Goal: Task Accomplishment & Management: Manage account settings

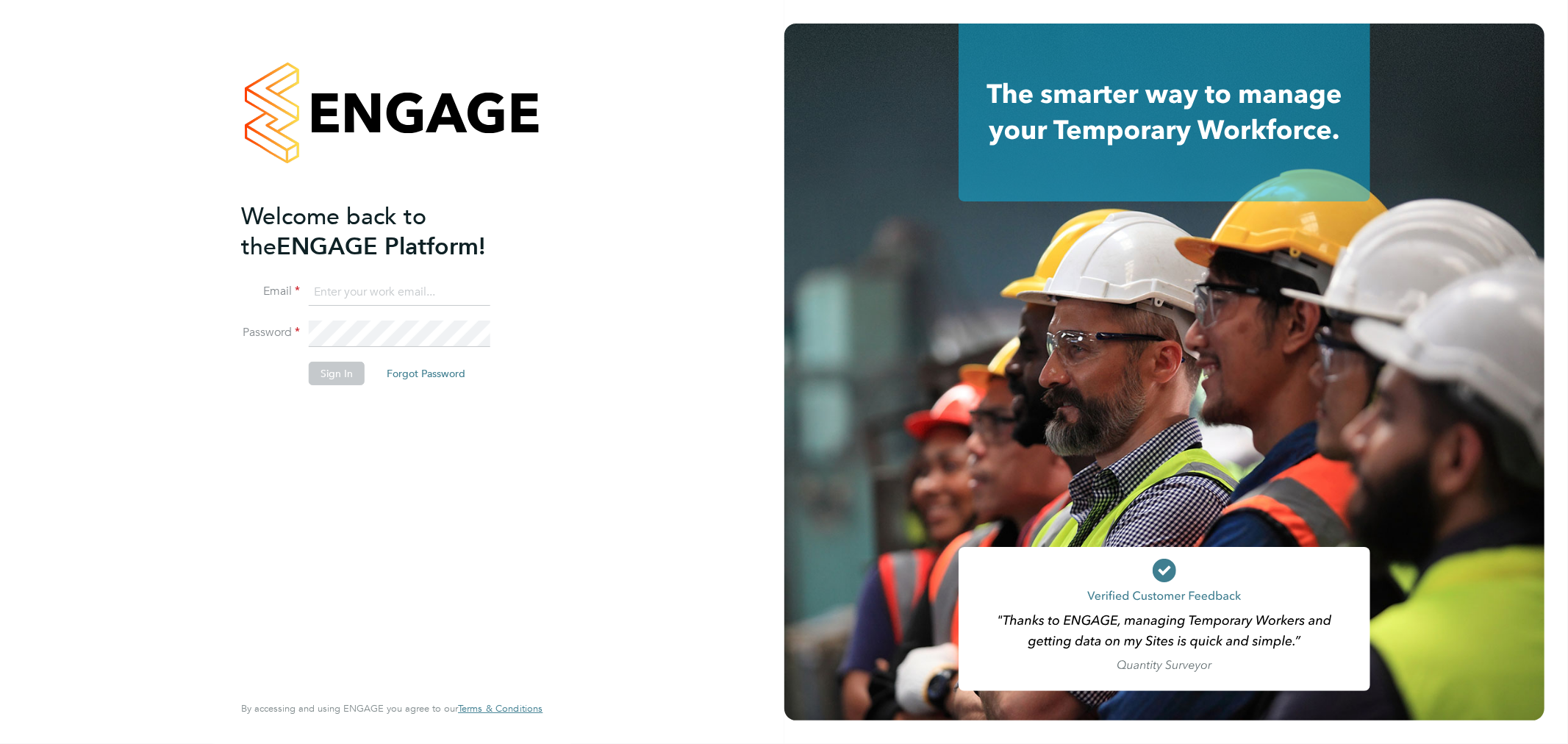
type input "[EMAIL_ADDRESS][DOMAIN_NAME]"
click at [342, 369] on button "Sign In" at bounding box center [336, 374] width 56 height 23
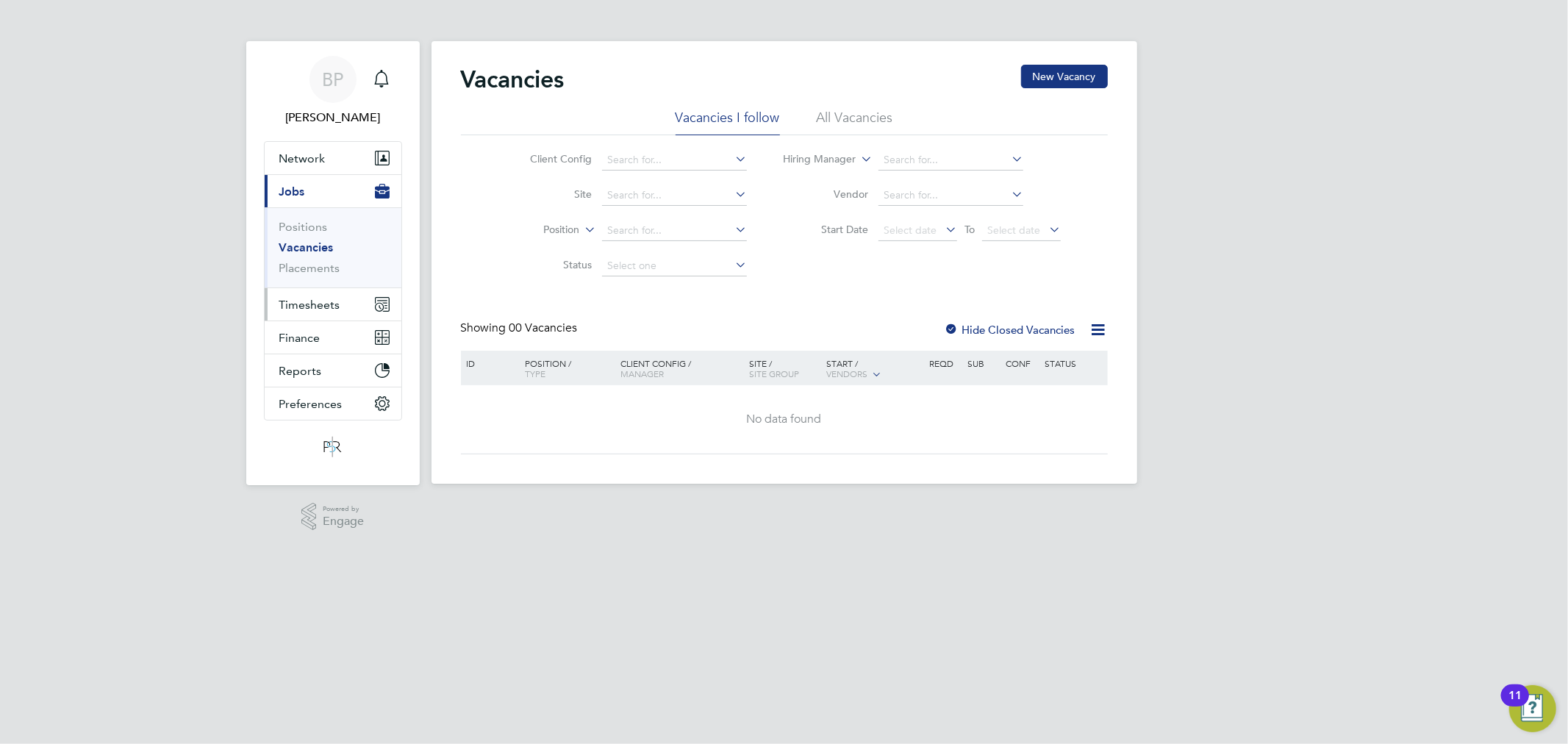
click at [329, 300] on span "Timesheets" at bounding box center [310, 305] width 61 height 14
drag, startPoint x: 315, startPoint y: 255, endPoint x: 325, endPoint y: 258, distance: 10.4
click at [315, 255] on link "Timesheets" at bounding box center [310, 260] width 61 height 14
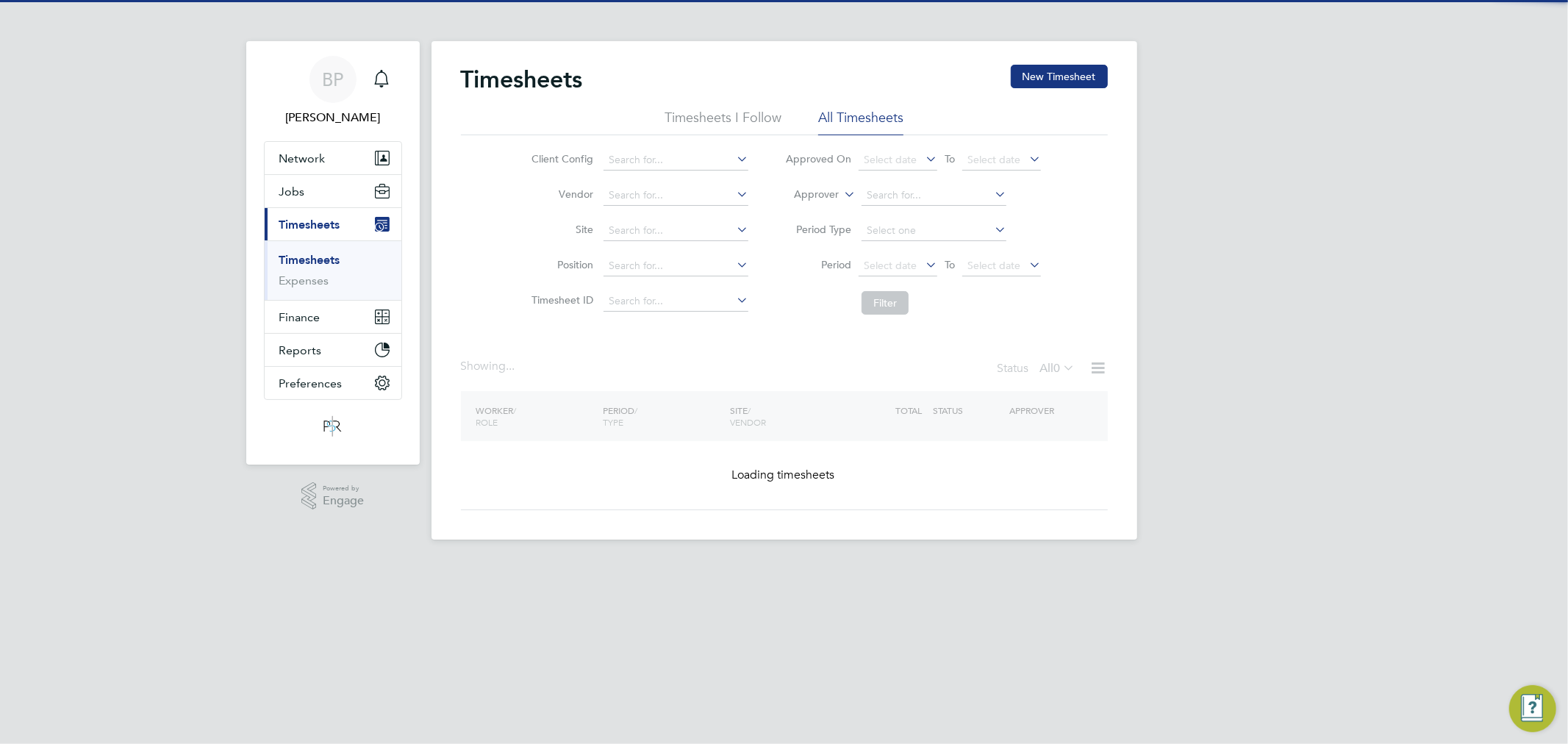
click at [814, 188] on label "Approver" at bounding box center [805, 195] width 66 height 15
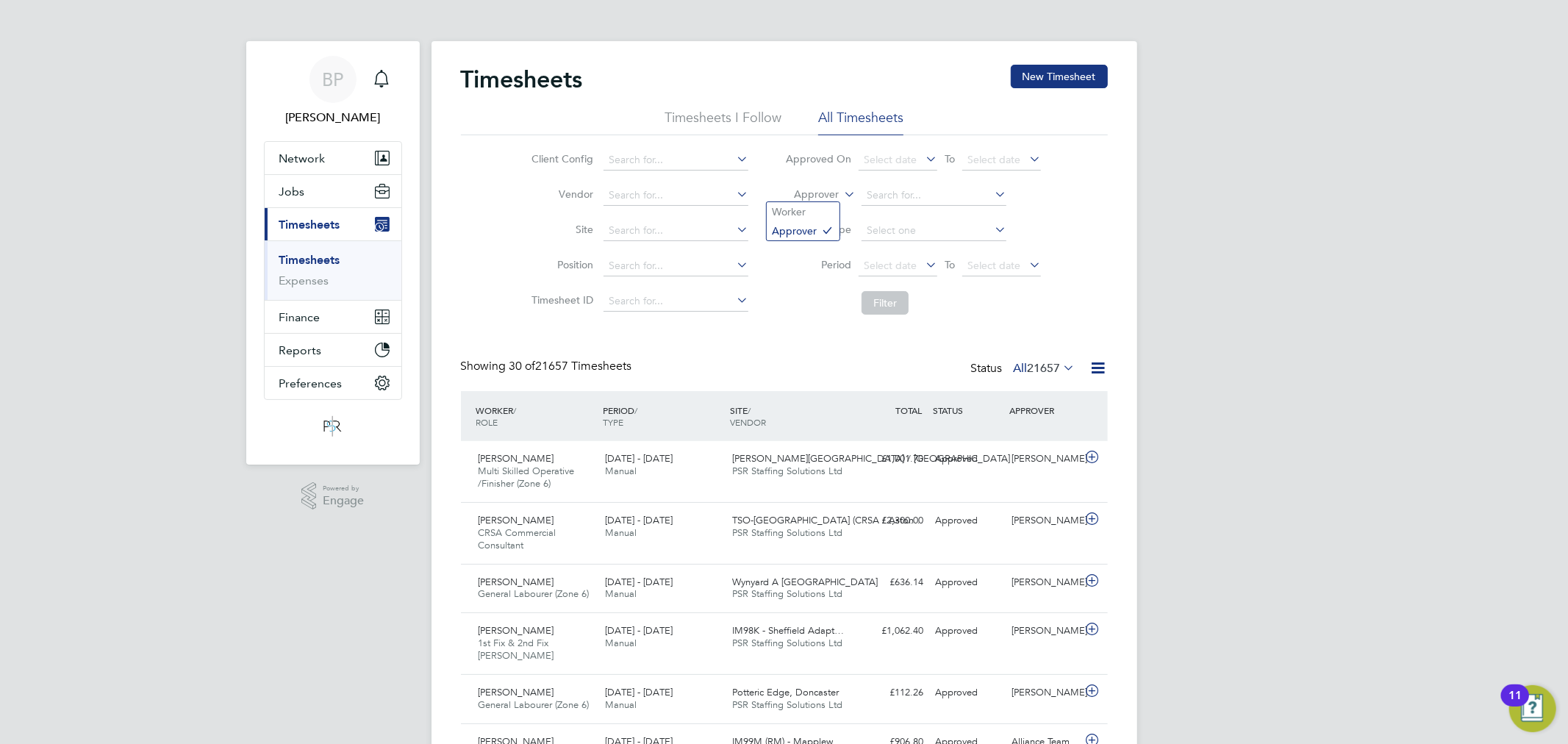
click at [810, 193] on label "Approver" at bounding box center [805, 195] width 66 height 15
click at [804, 211] on li "Worker" at bounding box center [802, 211] width 72 height 19
click at [861, 190] on input at bounding box center [934, 196] width 145 height 21
click at [916, 206] on li "Julie M illerchip" at bounding box center [934, 216] width 146 height 20
type input "Julie Millerchip"
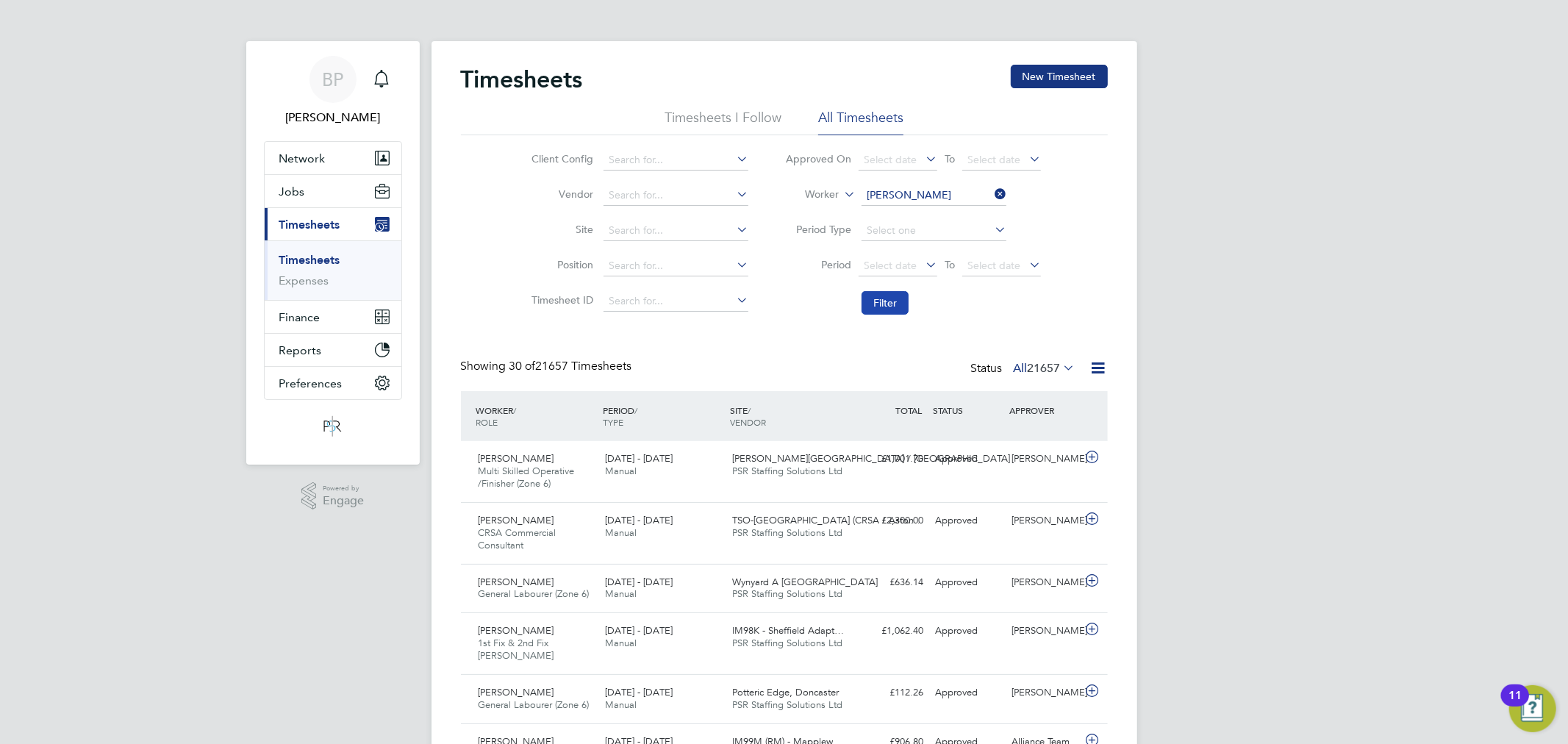
drag, startPoint x: 897, startPoint y: 293, endPoint x: 908, endPoint y: 298, distance: 12.1
click at [899, 293] on button "Filter" at bounding box center [885, 303] width 47 height 23
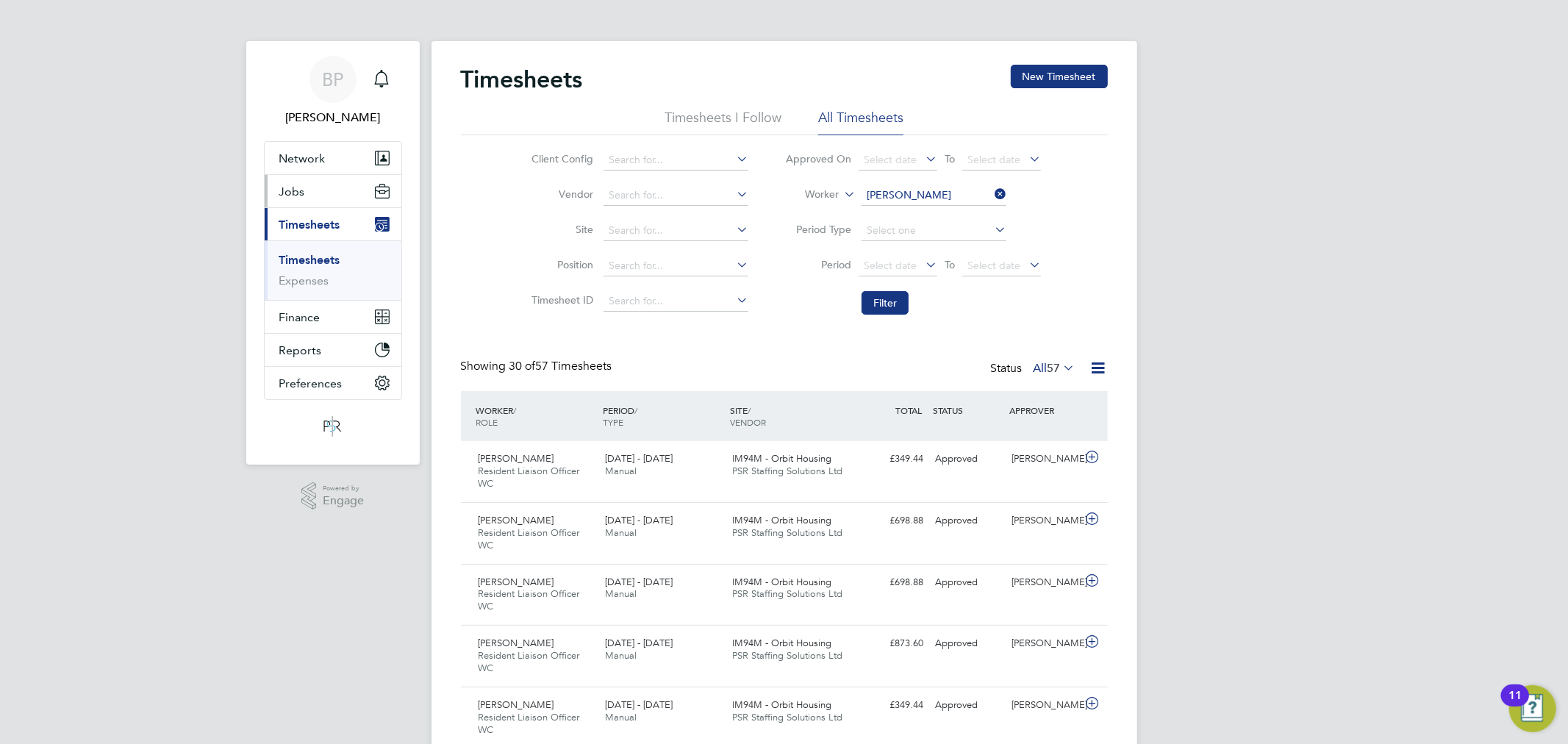
click at [300, 185] on span "Jobs" at bounding box center [292, 191] width 26 height 14
drag, startPoint x: 317, startPoint y: 270, endPoint x: 347, endPoint y: 267, distance: 30.1
click at [317, 270] on link "Placements" at bounding box center [310, 268] width 61 height 14
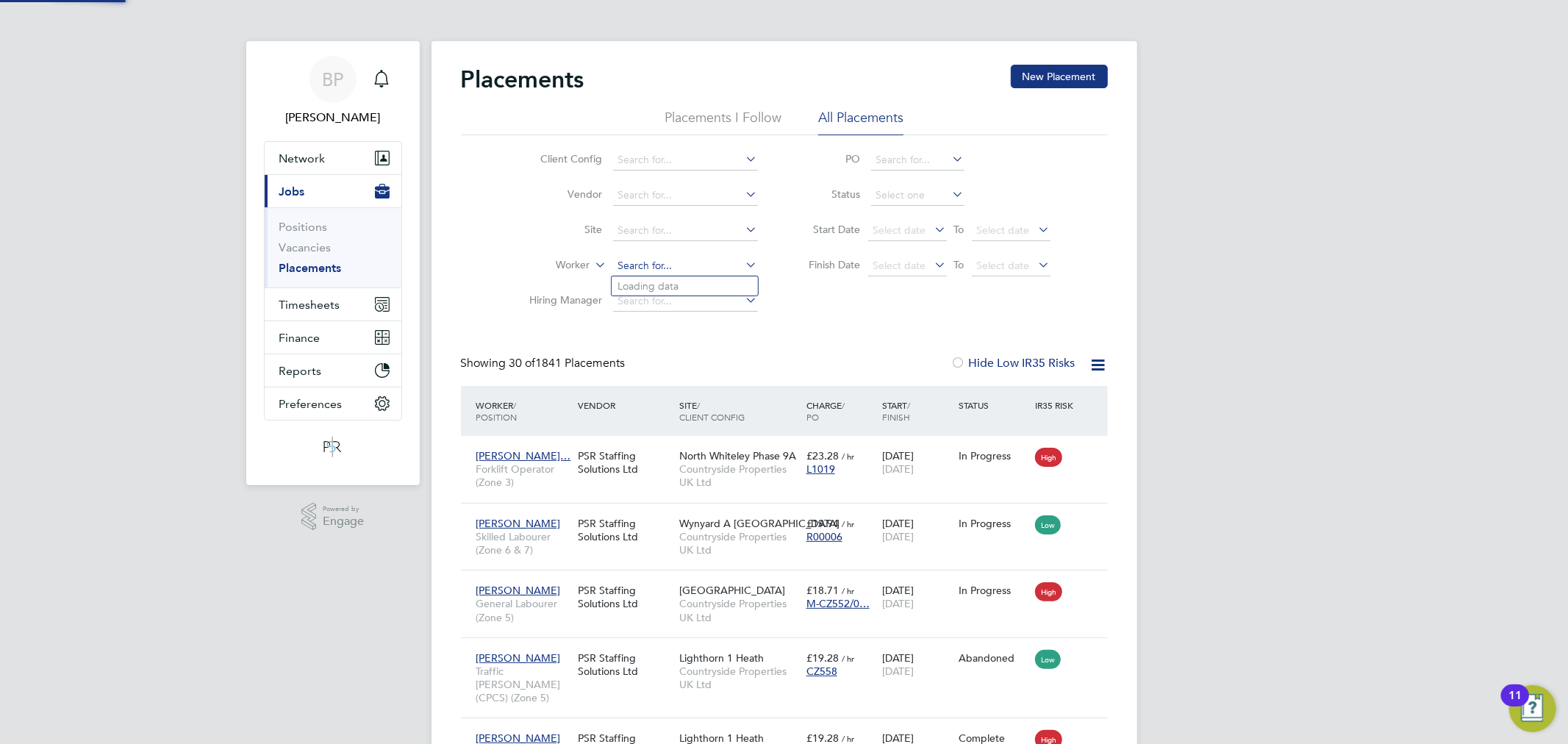
click at [629, 267] on input at bounding box center [686, 265] width 145 height 21
click at [682, 312] on li "Julie Millerchip" at bounding box center [704, 306] width 186 height 20
type input "Julie Millerchip"
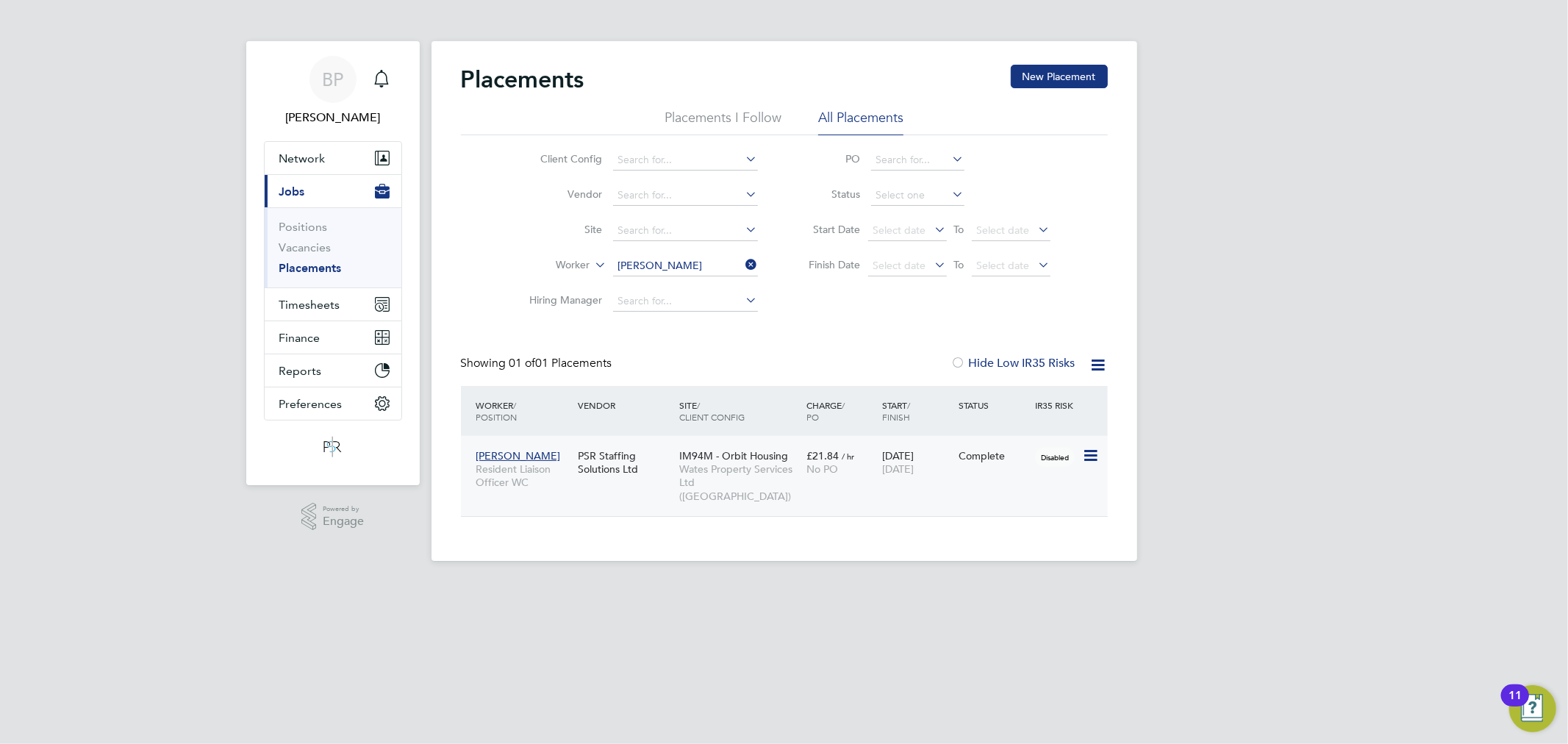
click at [1087, 450] on icon at bounding box center [1089, 455] width 15 height 17
click at [914, 469] on span "04 Sep 2025" at bounding box center [898, 469] width 32 height 13
click at [835, 489] on div "Julie Millerchip Resident Liaison Officer WC PSR Staffing Solutions Ltd IM94M -…" at bounding box center [784, 476] width 647 height 80
click at [1082, 450] on icon at bounding box center [1089, 455] width 15 height 17
click at [784, 456] on span "IM94M - Orbit Housing" at bounding box center [733, 456] width 109 height 13
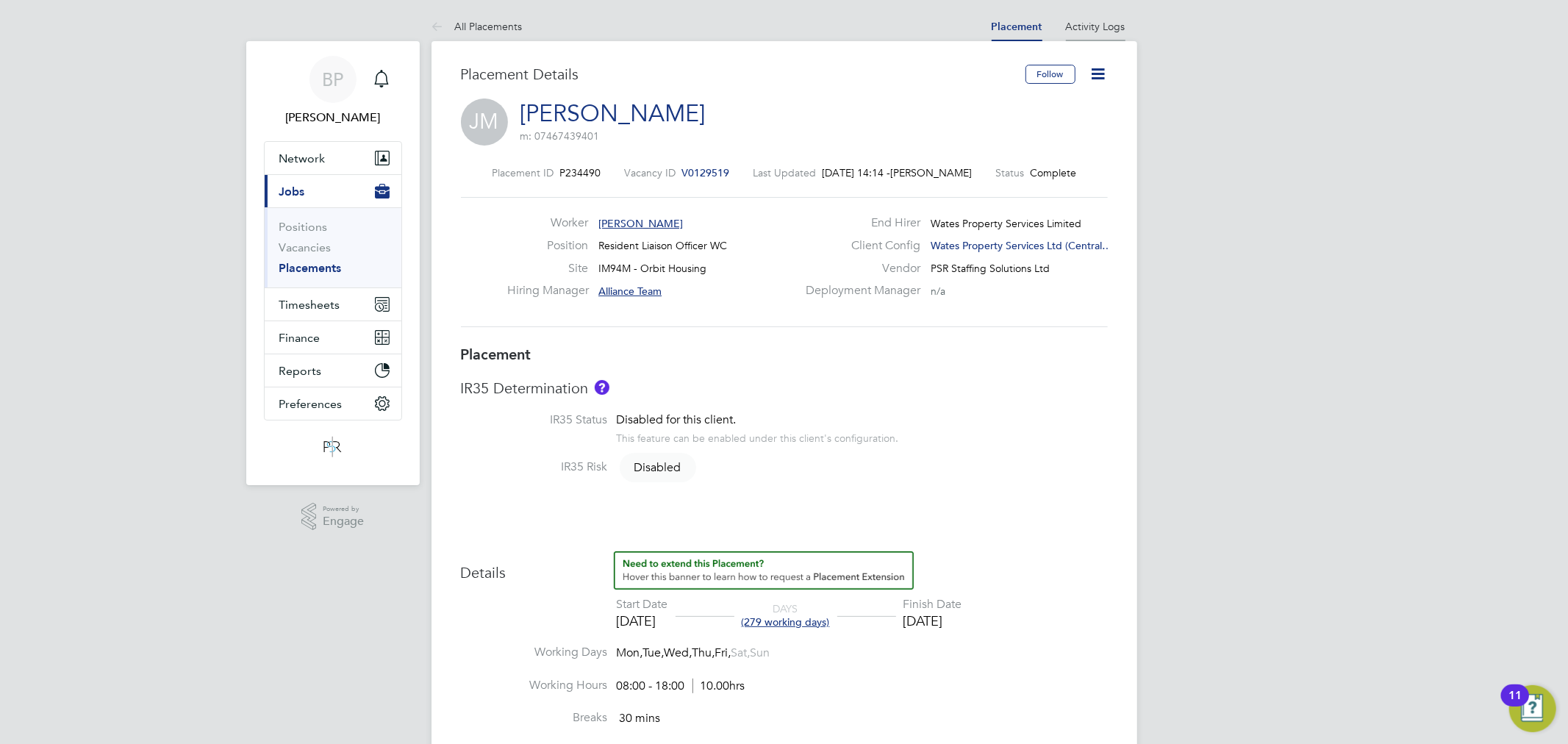
click at [1086, 31] on link "Activity Logs" at bounding box center [1096, 27] width 60 height 13
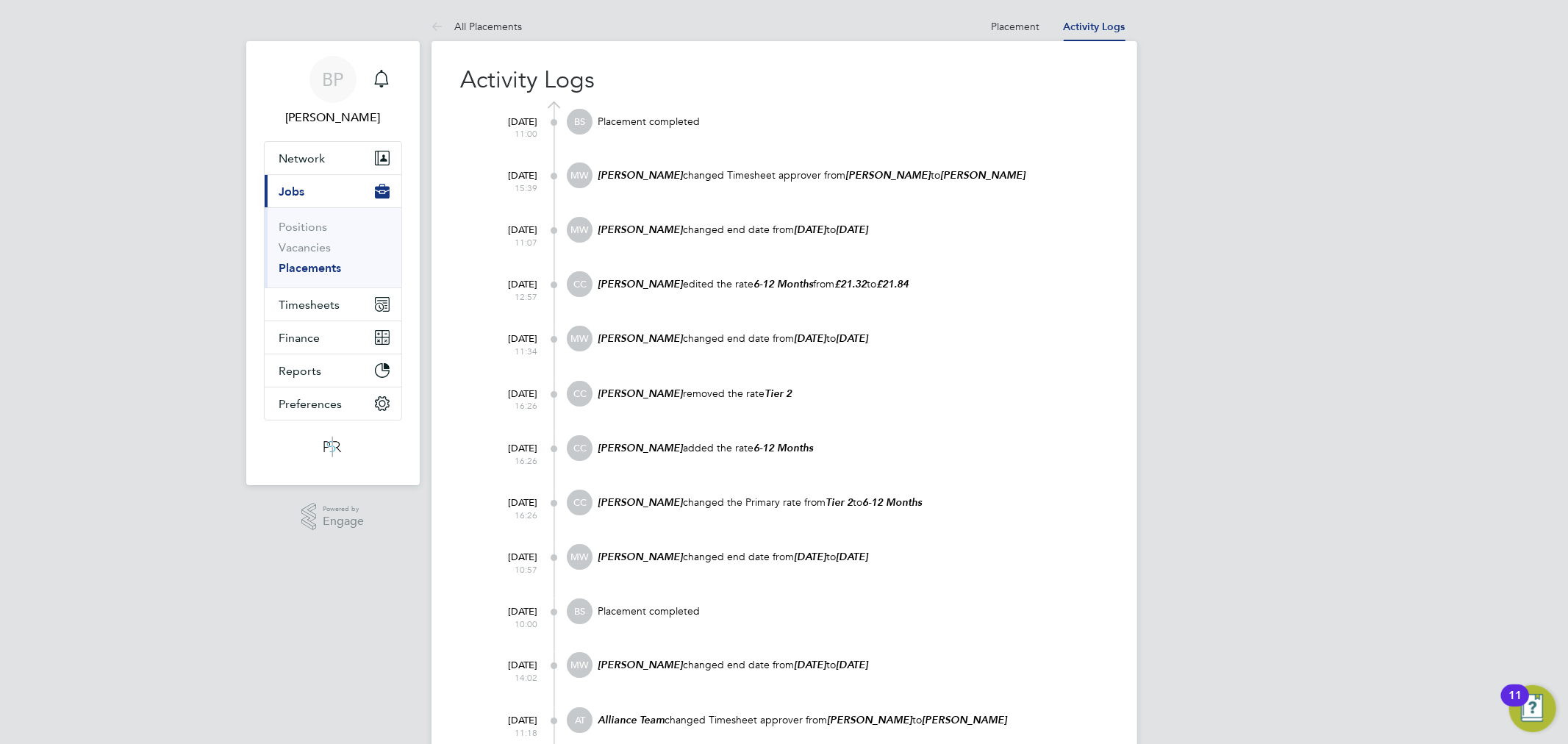
click at [919, 169] on em "Sydney Chinyamakobvu" at bounding box center [889, 175] width 85 height 12
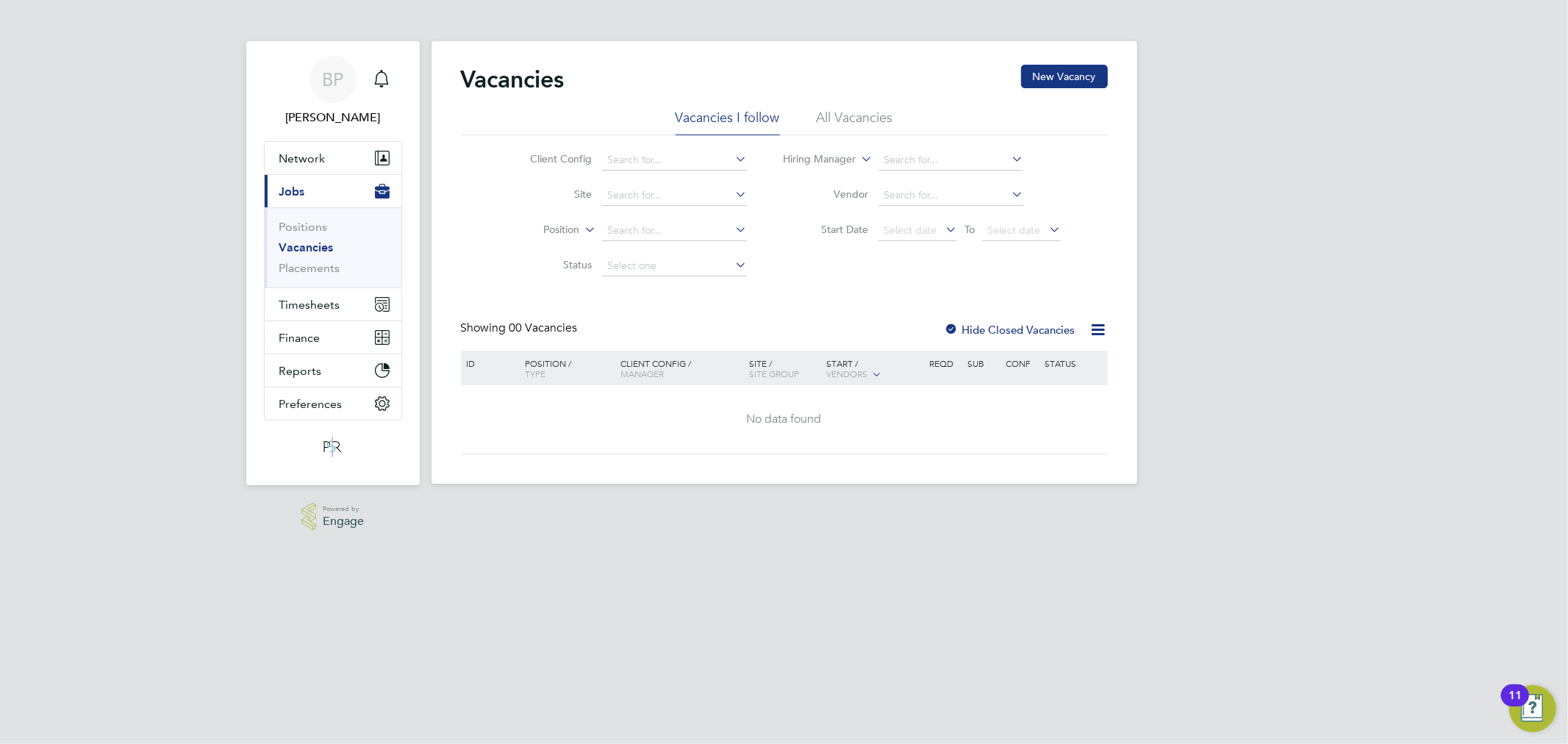
click at [338, 512] on span "Powered by" at bounding box center [343, 508] width 41 height 12
click at [321, 161] on span "Network" at bounding box center [303, 158] width 47 height 14
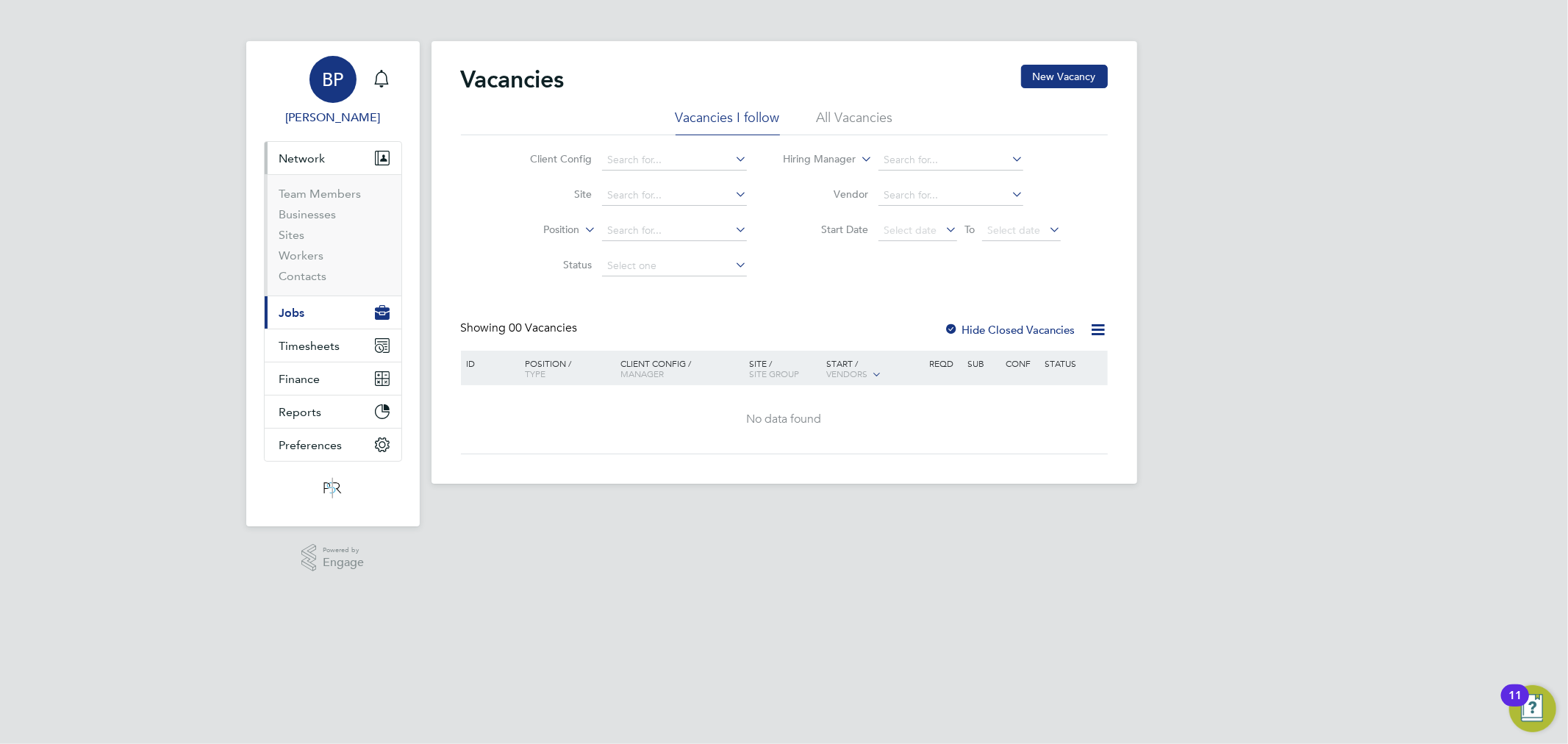
click at [322, 74] on span "BP" at bounding box center [333, 79] width 22 height 19
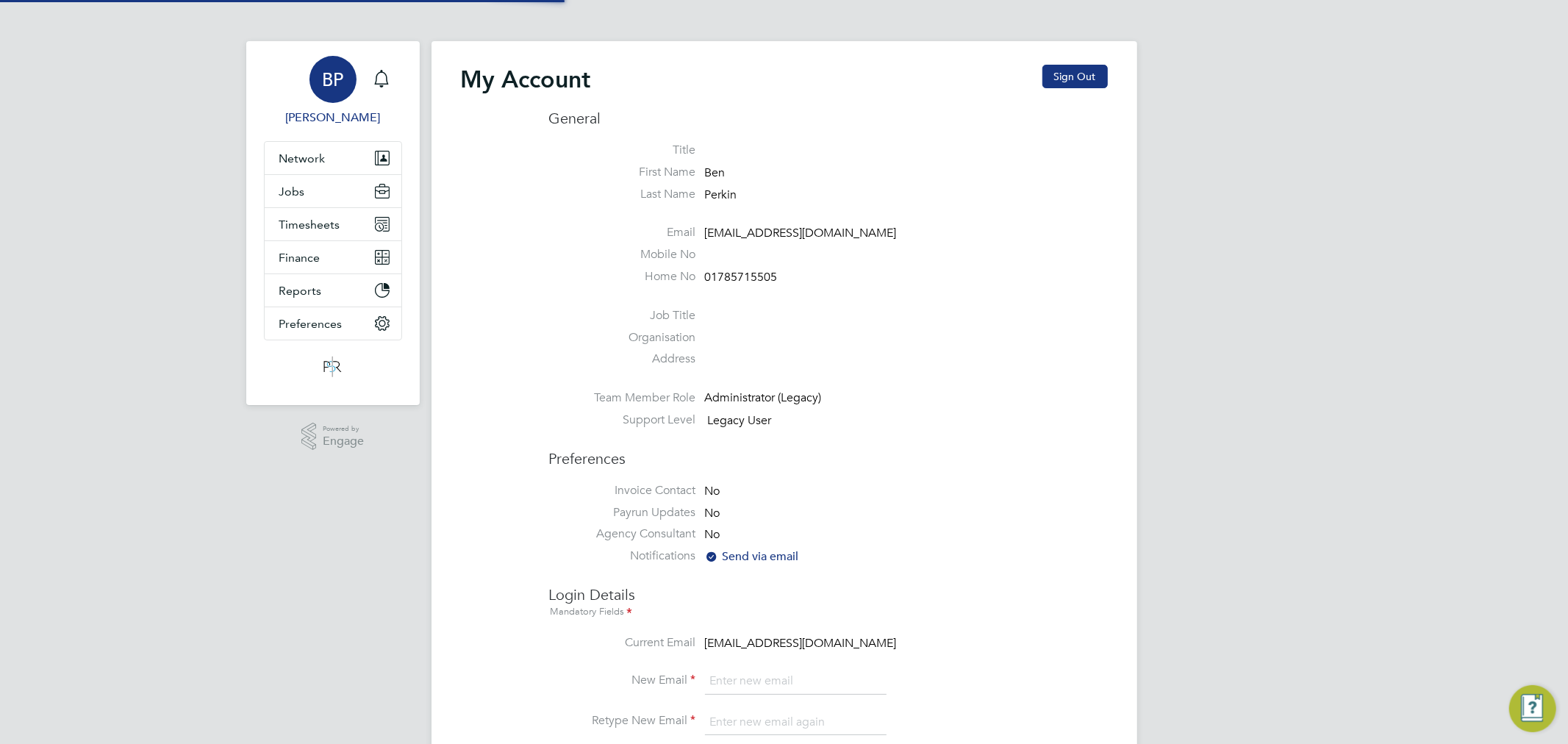
type input "[EMAIL_ADDRESS][DOMAIN_NAME]"
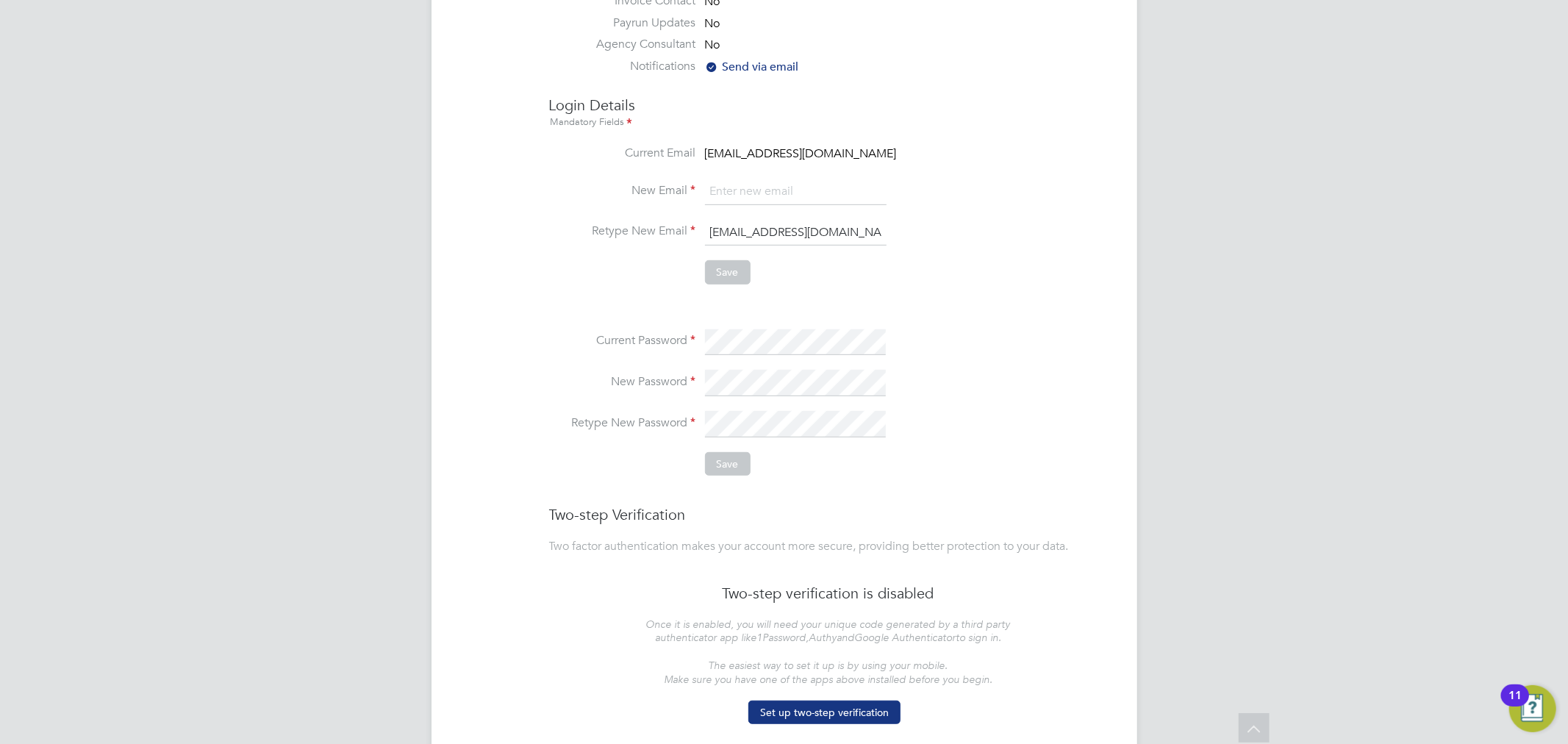
scroll to position [538, 0]
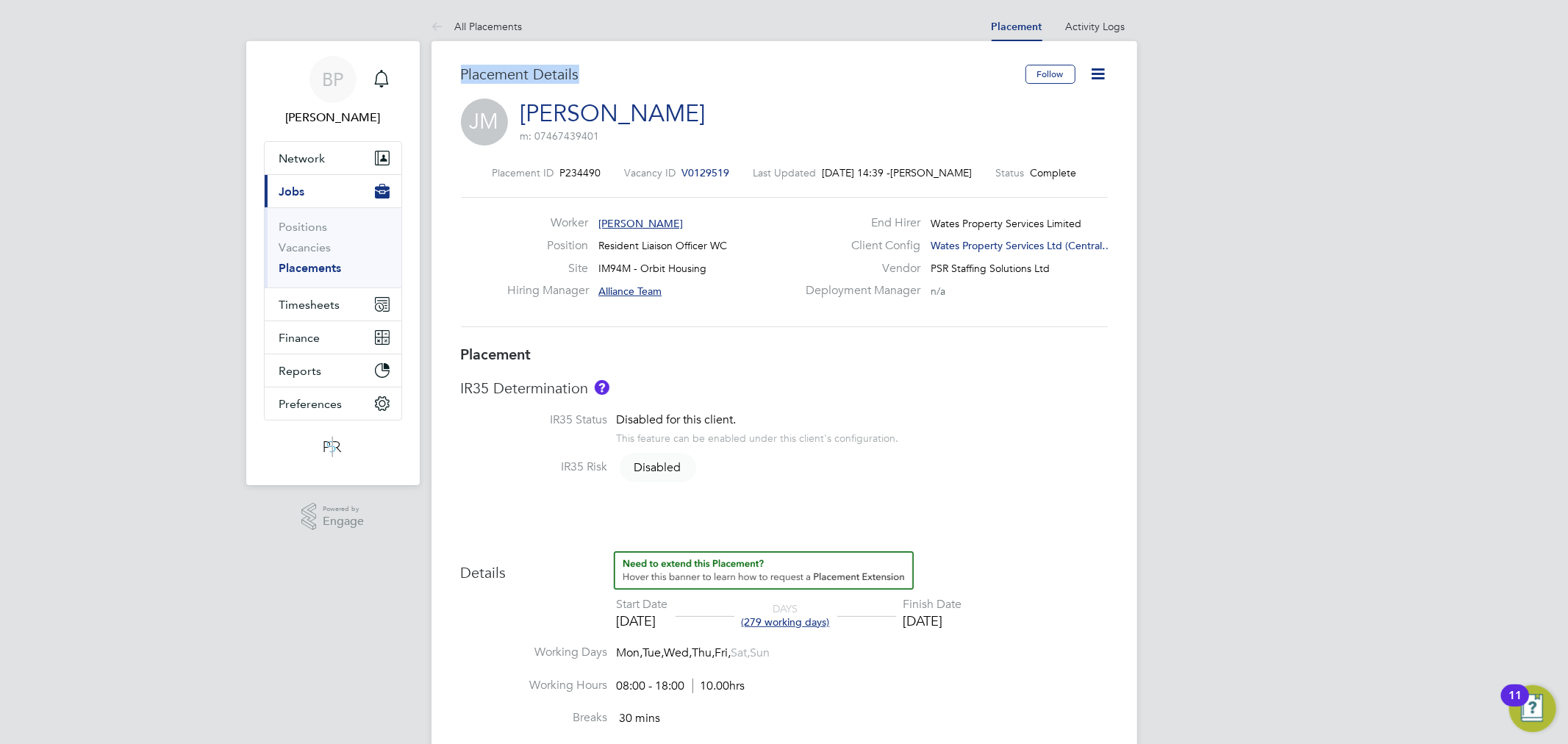
drag, startPoint x: 449, startPoint y: 69, endPoint x: 825, endPoint y: -36, distance: 390.4
click at [664, 70] on h3 "Placement Details" at bounding box center [737, 74] width 553 height 19
click at [570, 173] on span "P234490" at bounding box center [579, 173] width 41 height 13
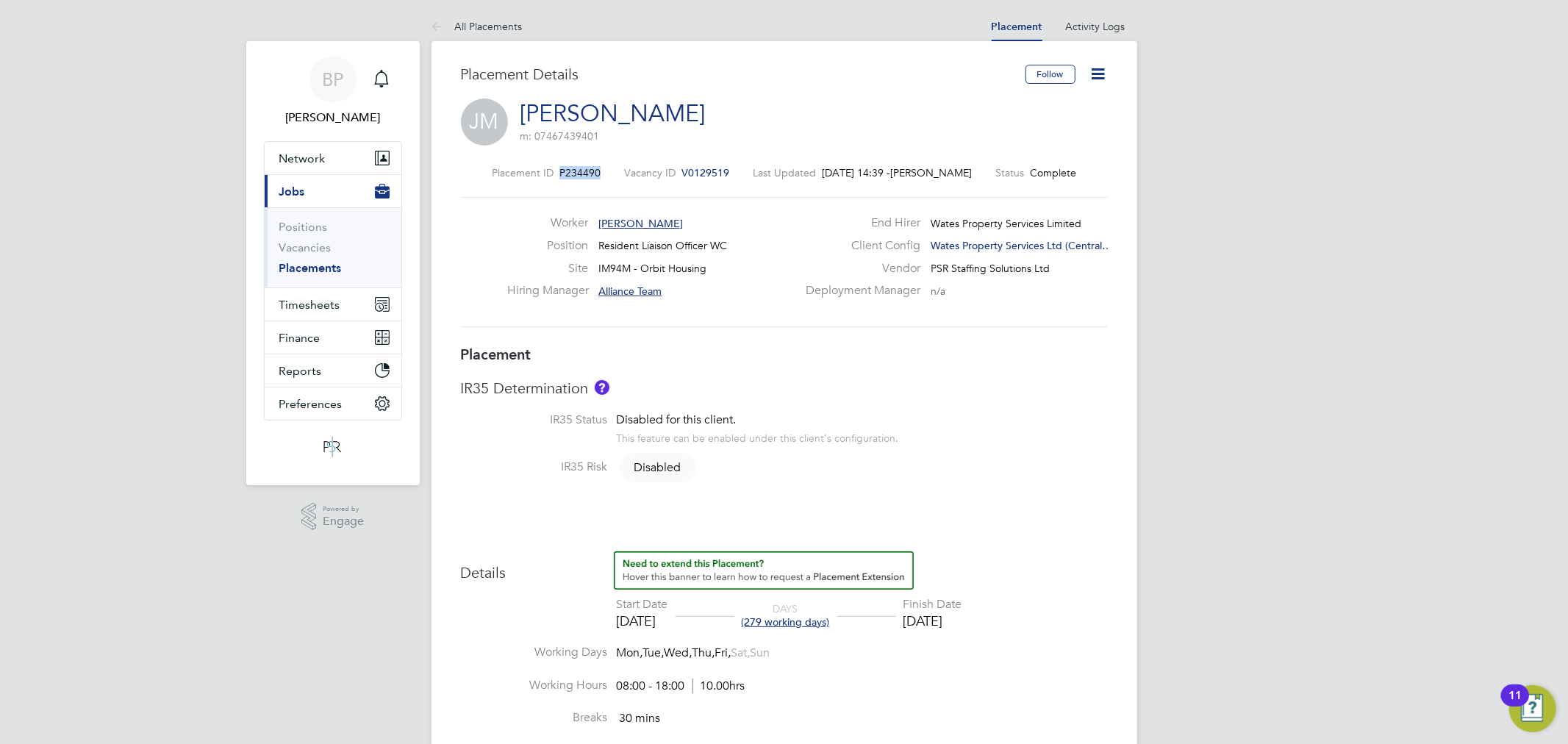
copy span "P234490"
